Goal: Task Accomplishment & Management: Use online tool/utility

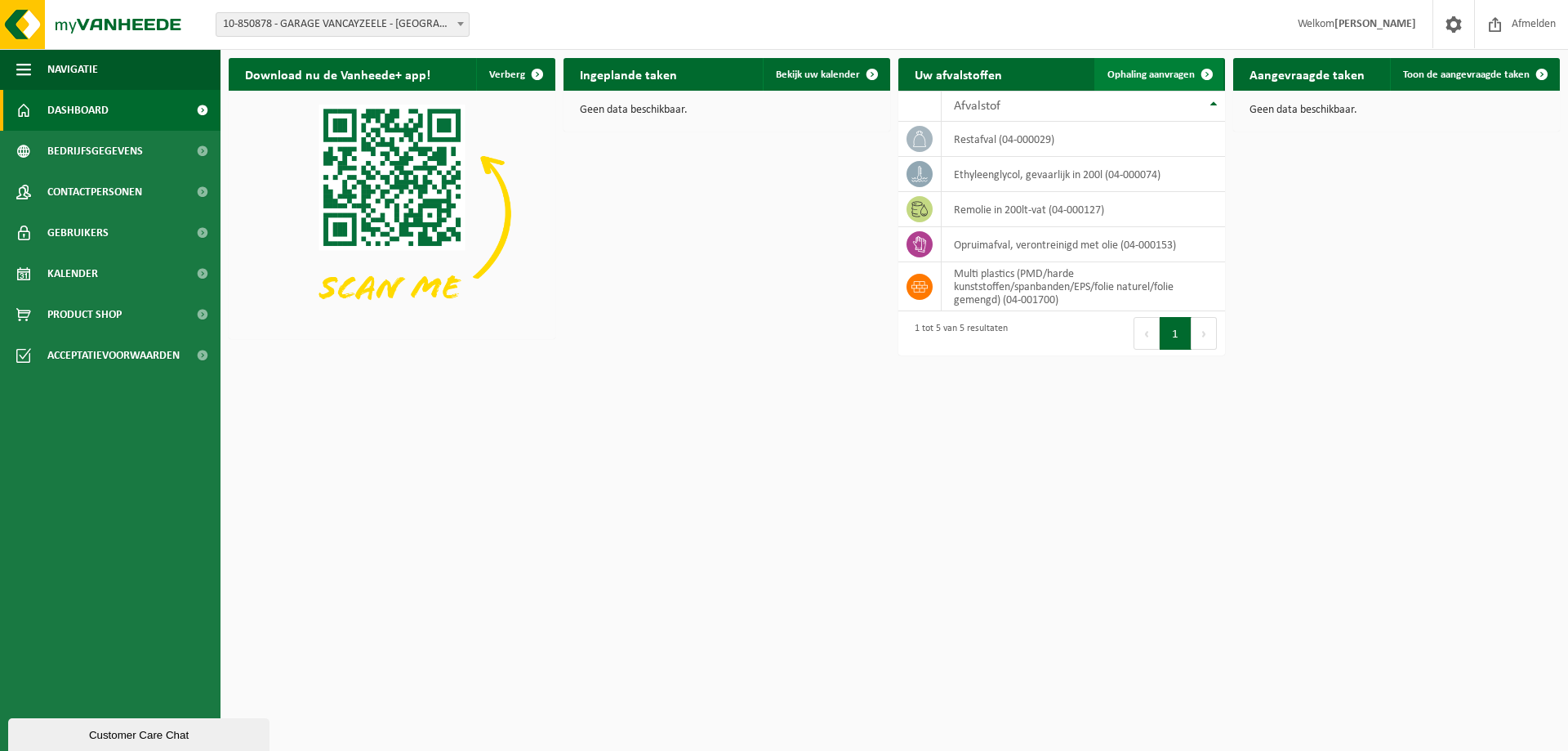
click at [1165, 75] on span "Ophaling aanvragen" at bounding box center [1151, 74] width 87 height 11
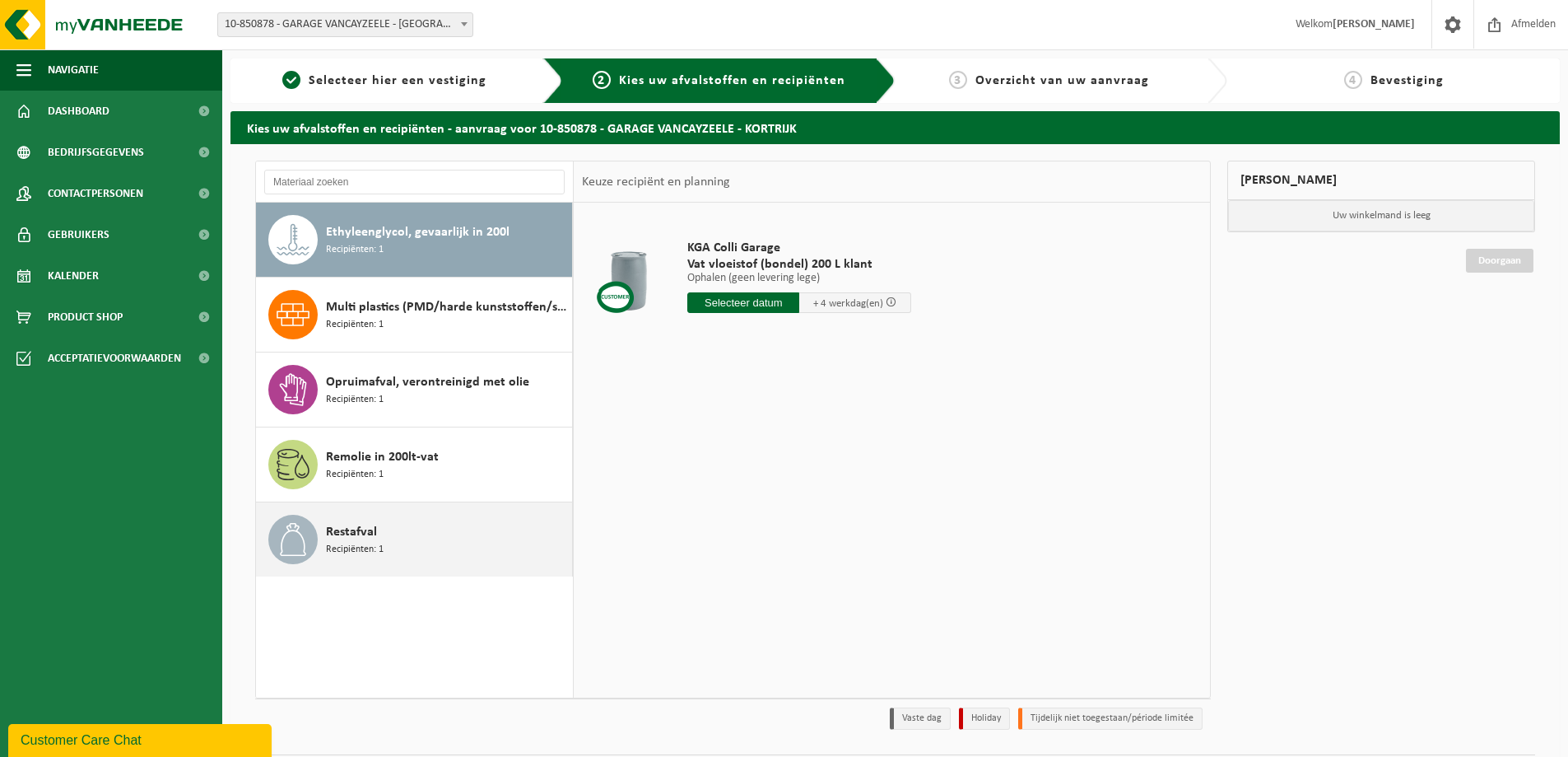
click at [404, 518] on div "Restafval Recipiënten: 1" at bounding box center [447, 539] width 242 height 49
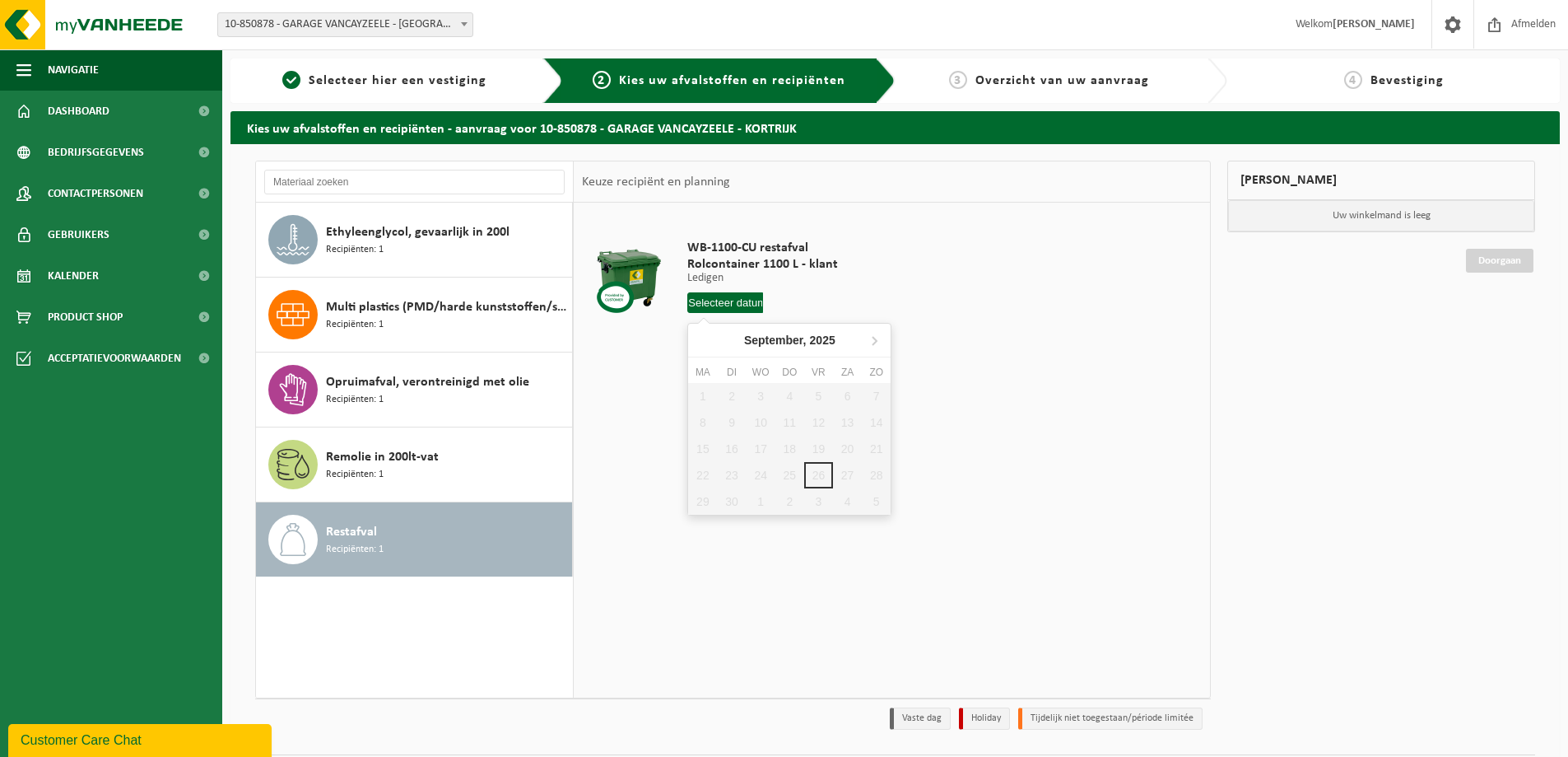
click at [740, 307] on input "text" at bounding box center [725, 302] width 75 height 20
click at [873, 335] on icon at bounding box center [874, 339] width 26 height 26
click at [769, 393] on div "1" at bounding box center [761, 395] width 29 height 26
type input "Van 2025-10-01"
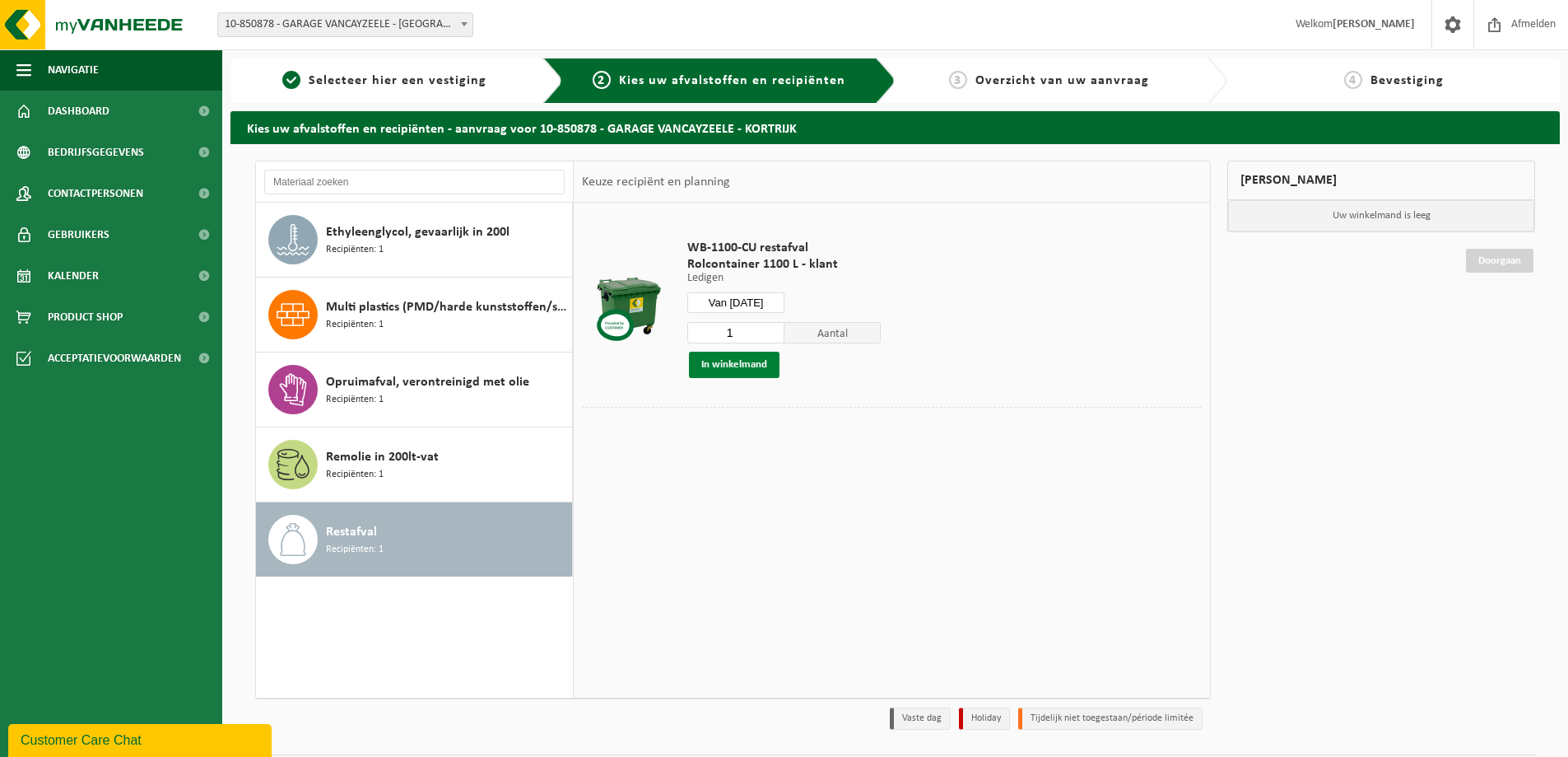
click at [737, 361] on button "In winkelmand" at bounding box center [735, 364] width 91 height 26
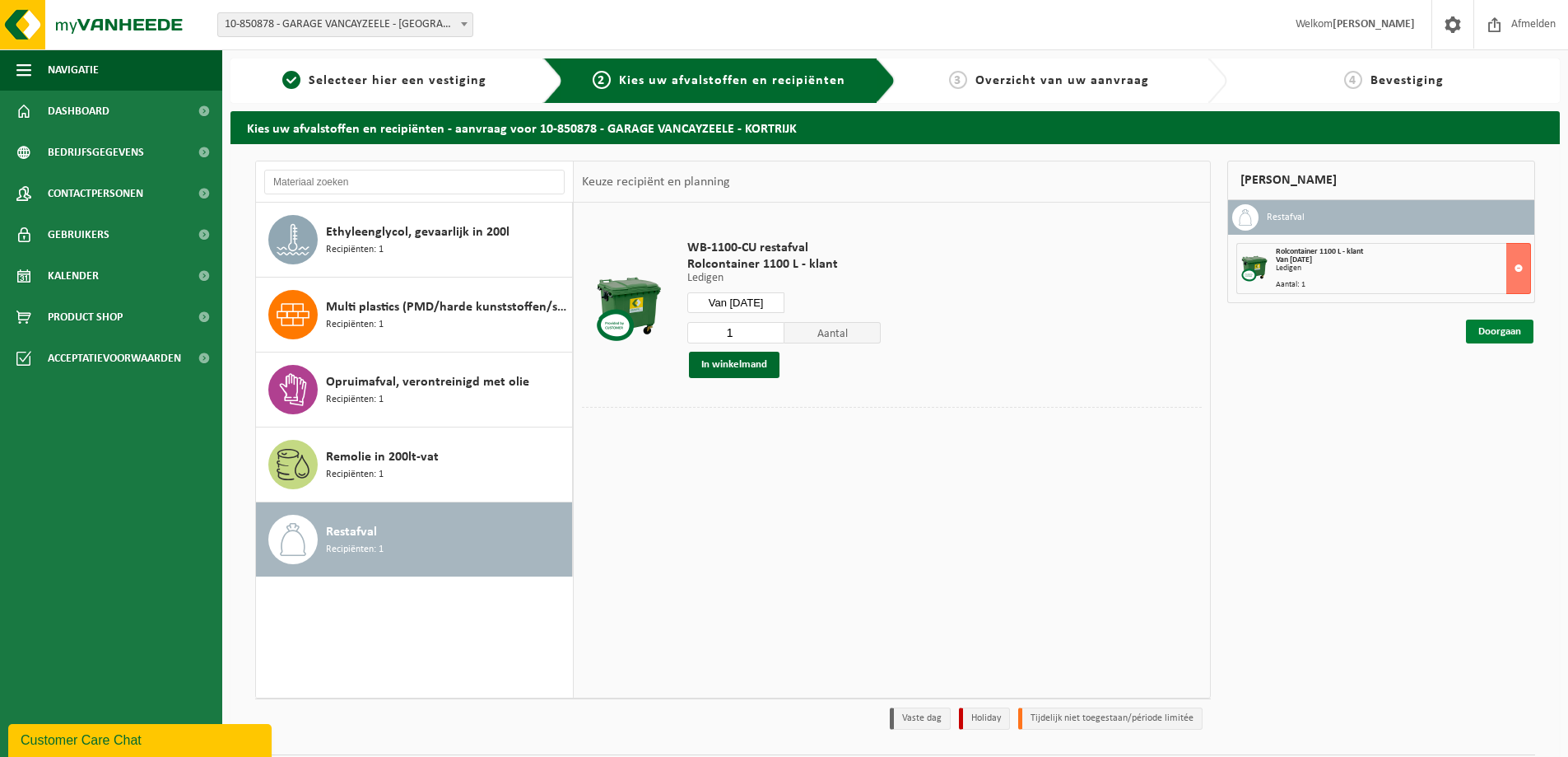
click at [1497, 330] on link "Doorgaan" at bounding box center [1500, 331] width 68 height 24
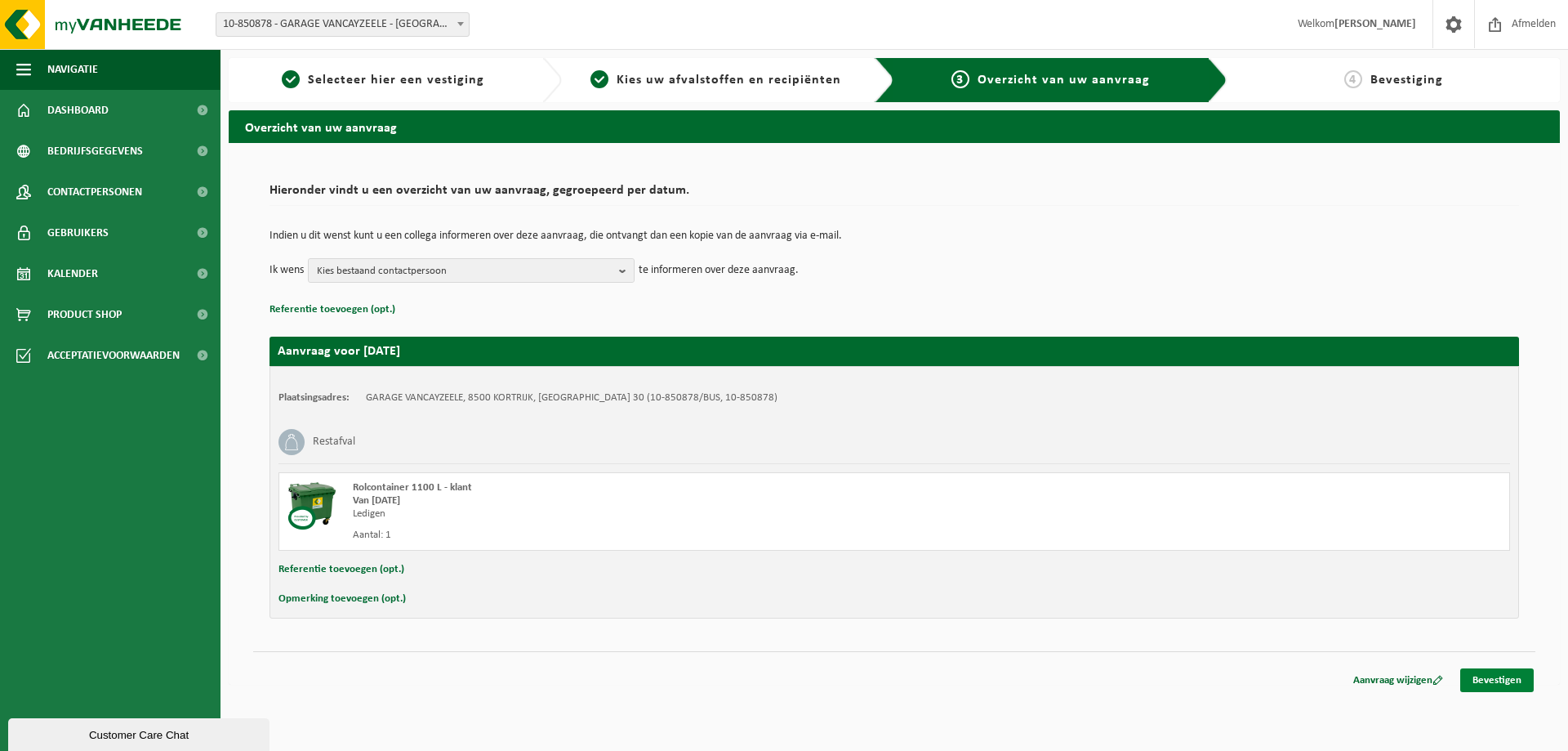
click at [1484, 682] on link "Bevestigen" at bounding box center [1497, 680] width 74 height 24
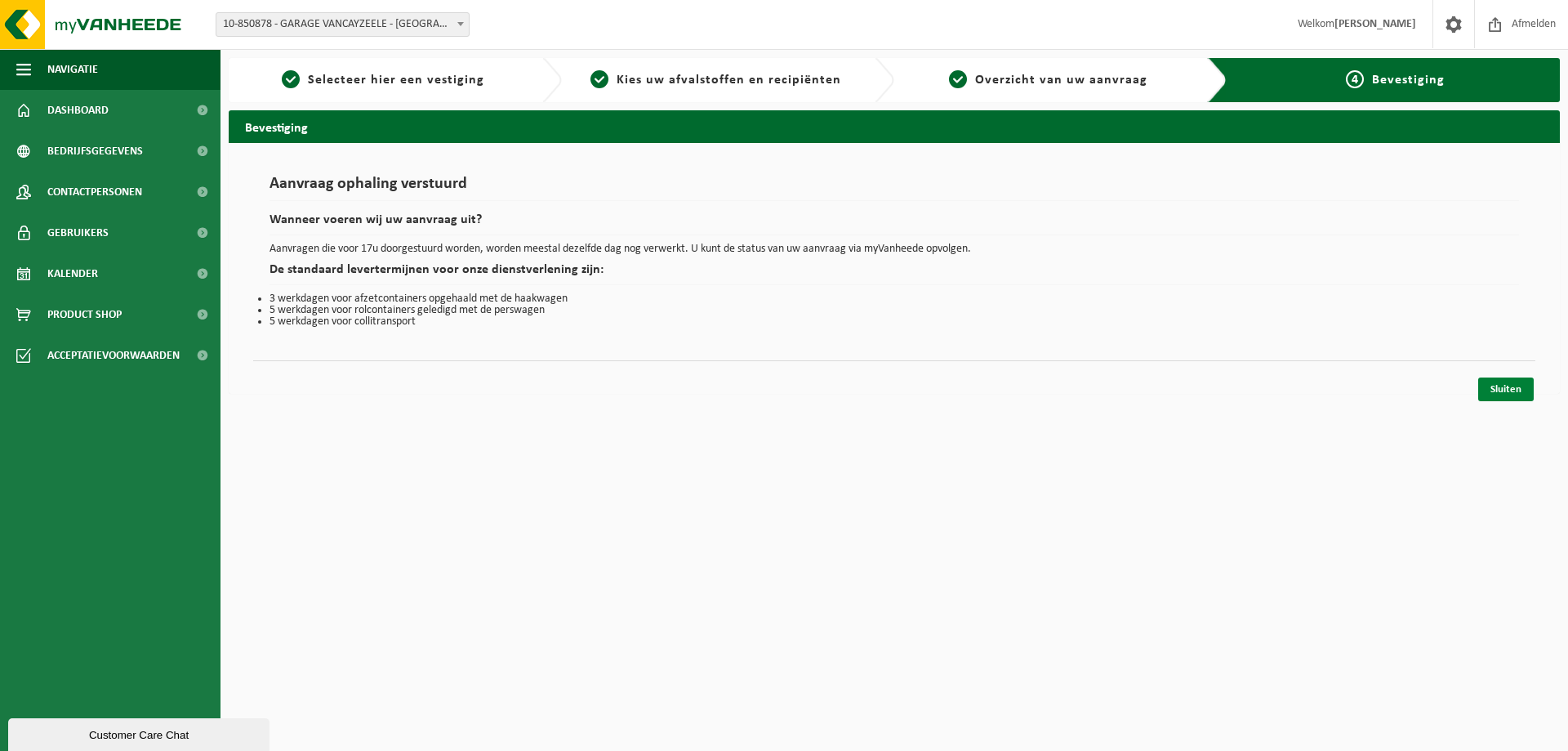
click at [1515, 387] on link "Sluiten" at bounding box center [1506, 388] width 56 height 24
